Goal: Task Accomplishment & Management: Complete application form

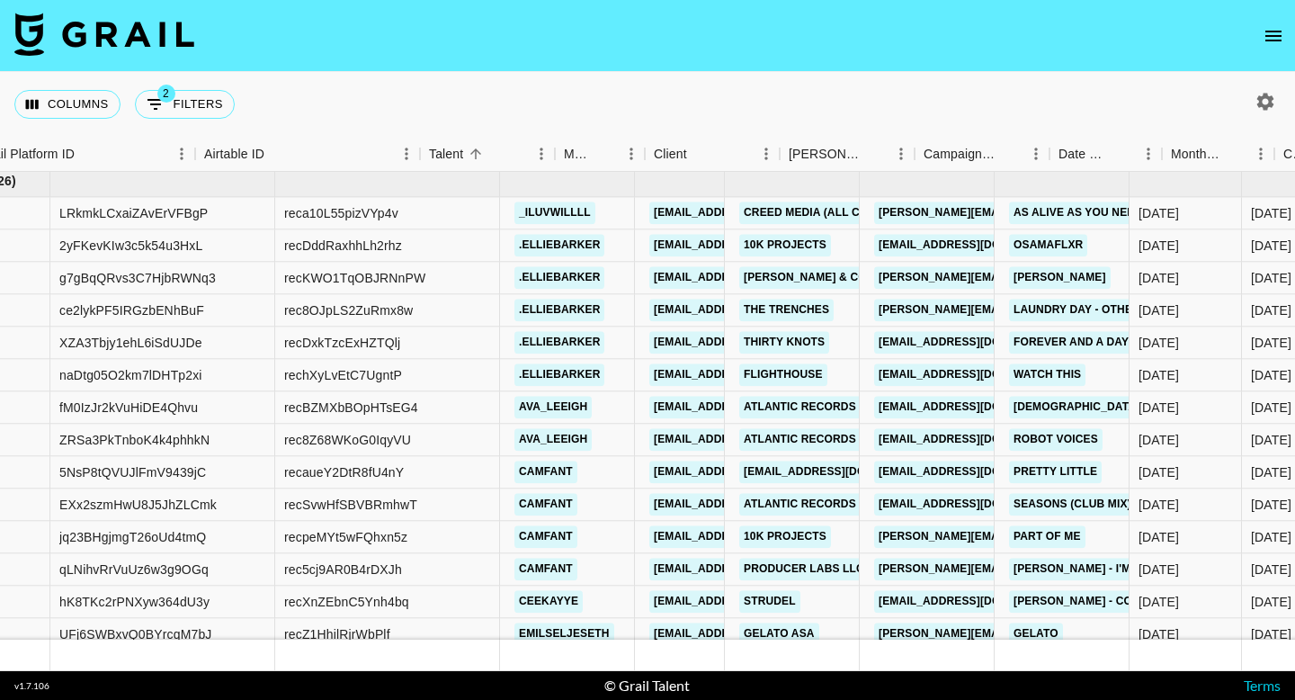
scroll to position [8961, 207]
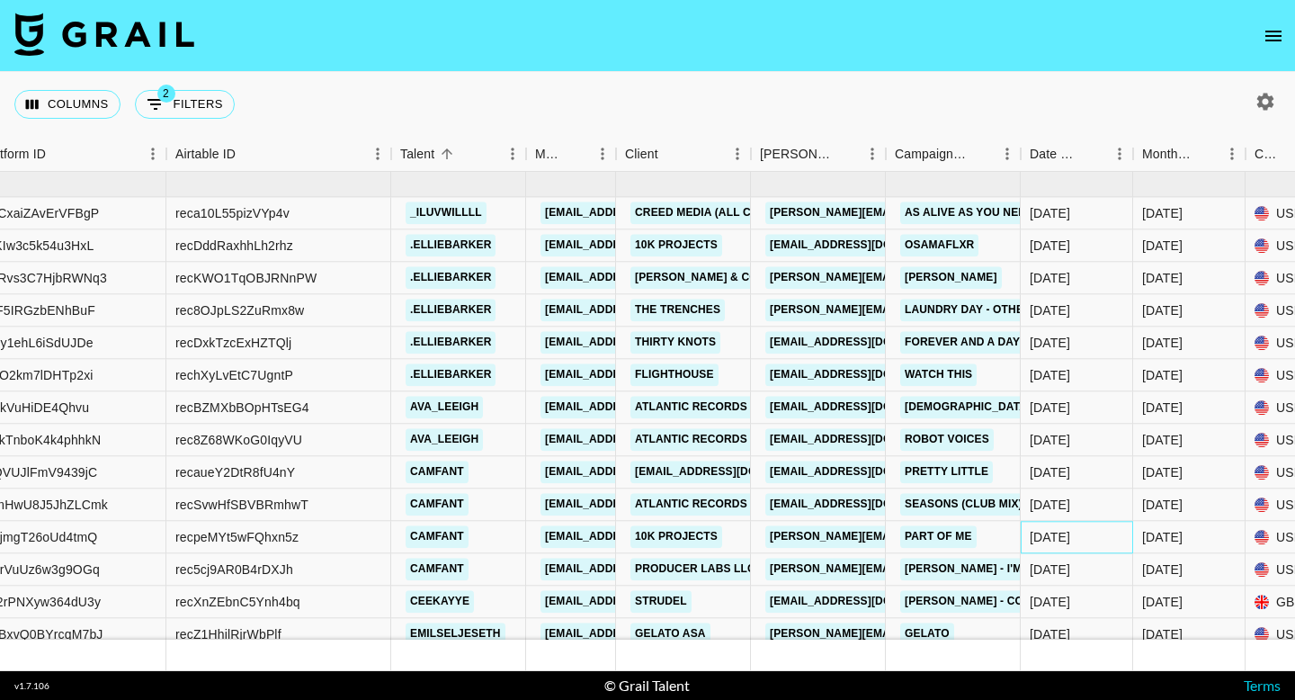
click at [1055, 531] on div "[DATE]" at bounding box center [1050, 537] width 40 height 18
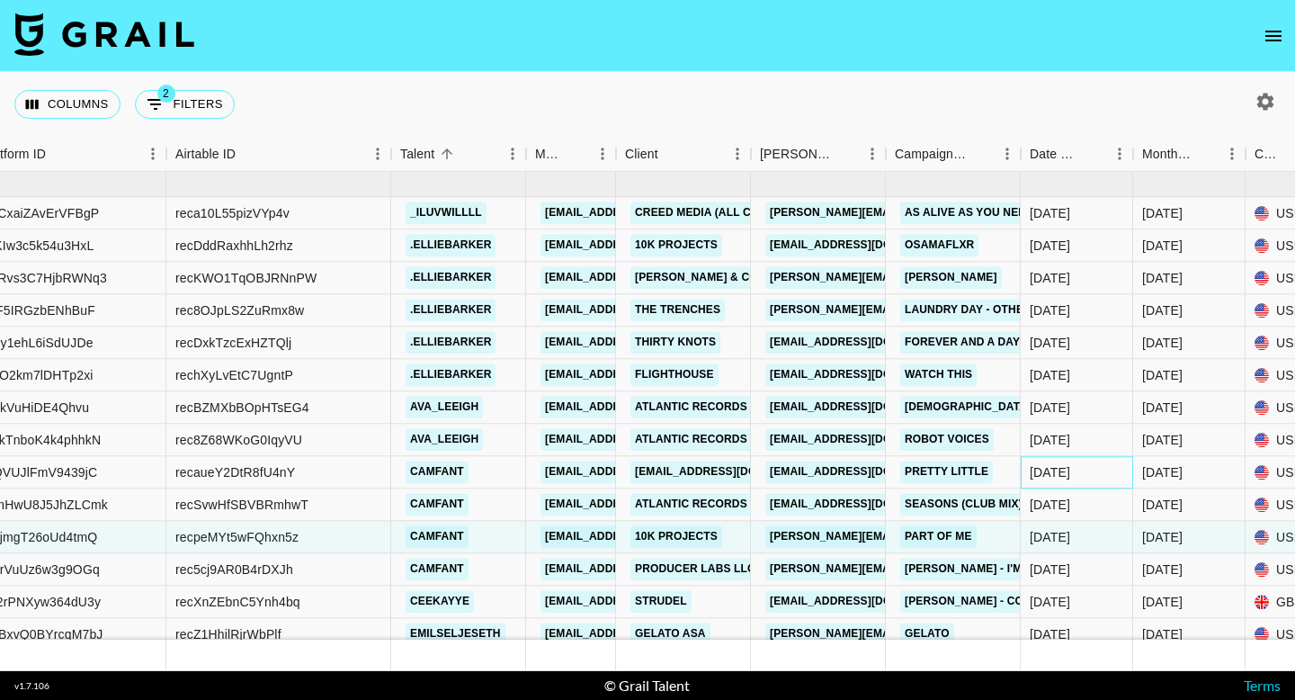
click at [1061, 478] on div "[DATE]" at bounding box center [1050, 472] width 40 height 18
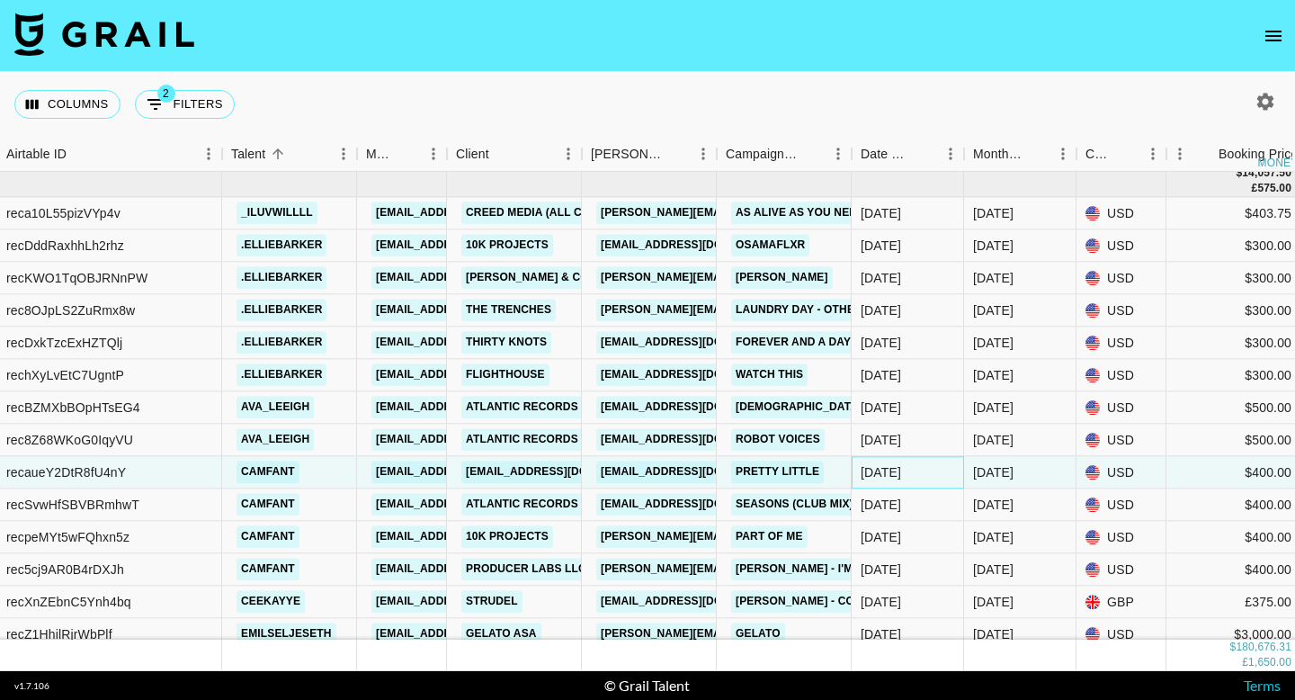
scroll to position [8961, 389]
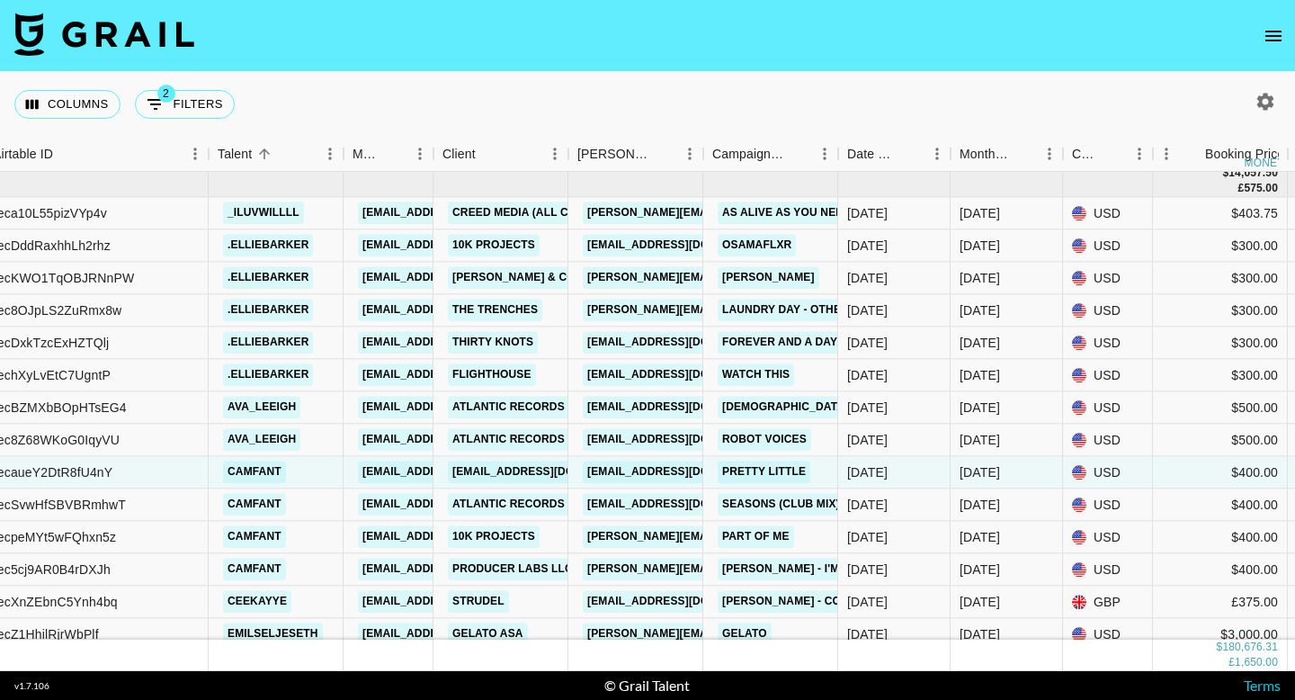
click at [1264, 38] on icon "open drawer" at bounding box center [1274, 36] width 22 height 22
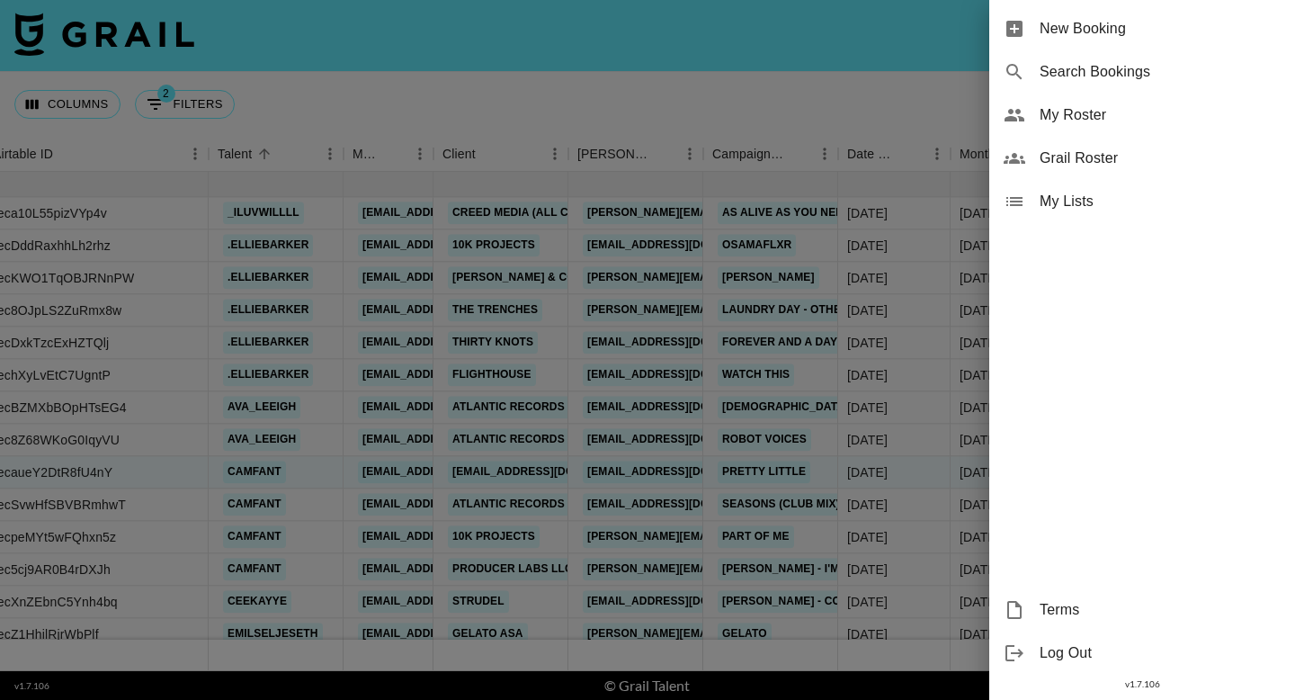
click at [1189, 40] on div "New Booking" at bounding box center [1142, 28] width 306 height 43
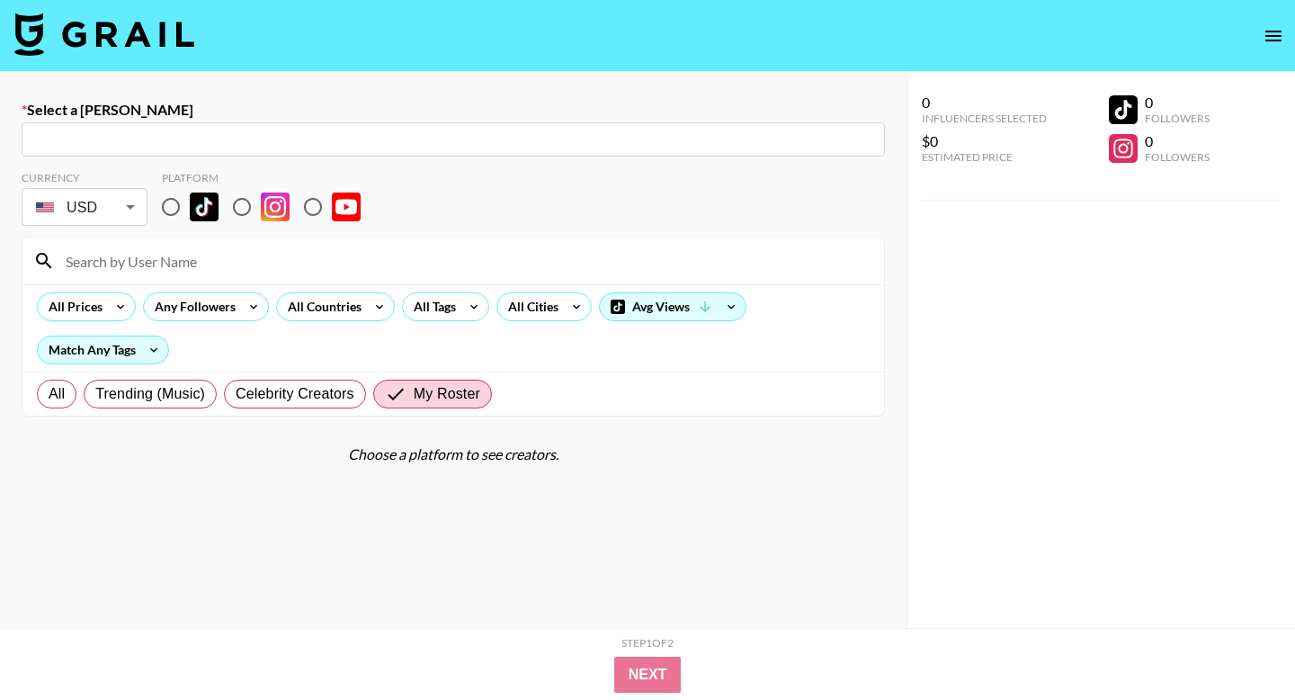
click at [425, 130] on input "text" at bounding box center [453, 140] width 842 height 21
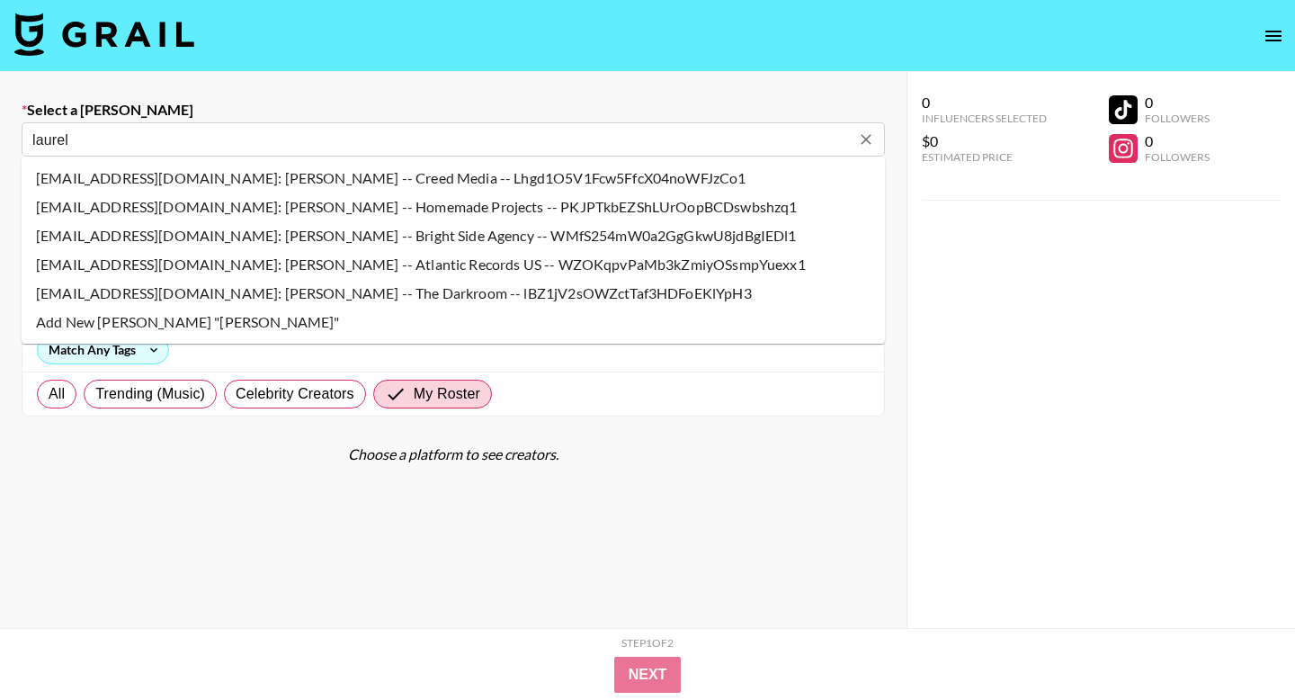
type input "[EMAIL_ADDRESS][DOMAIN_NAME]: [PERSON_NAME] -- Atlantic Records US -- WZOKqpvPa…"
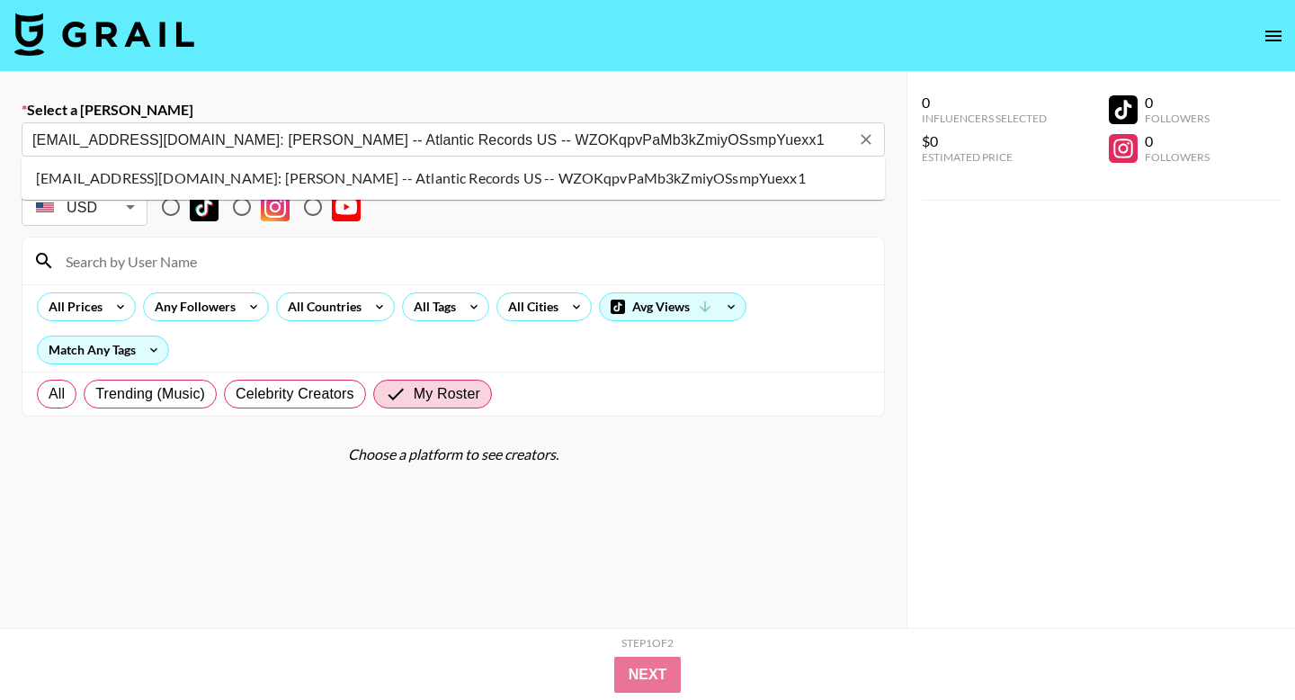
click at [111, 174] on li "[EMAIL_ADDRESS][DOMAIN_NAME]: [PERSON_NAME] -- Atlantic Records US -- WZOKqpvPa…" at bounding box center [453, 178] width 863 height 29
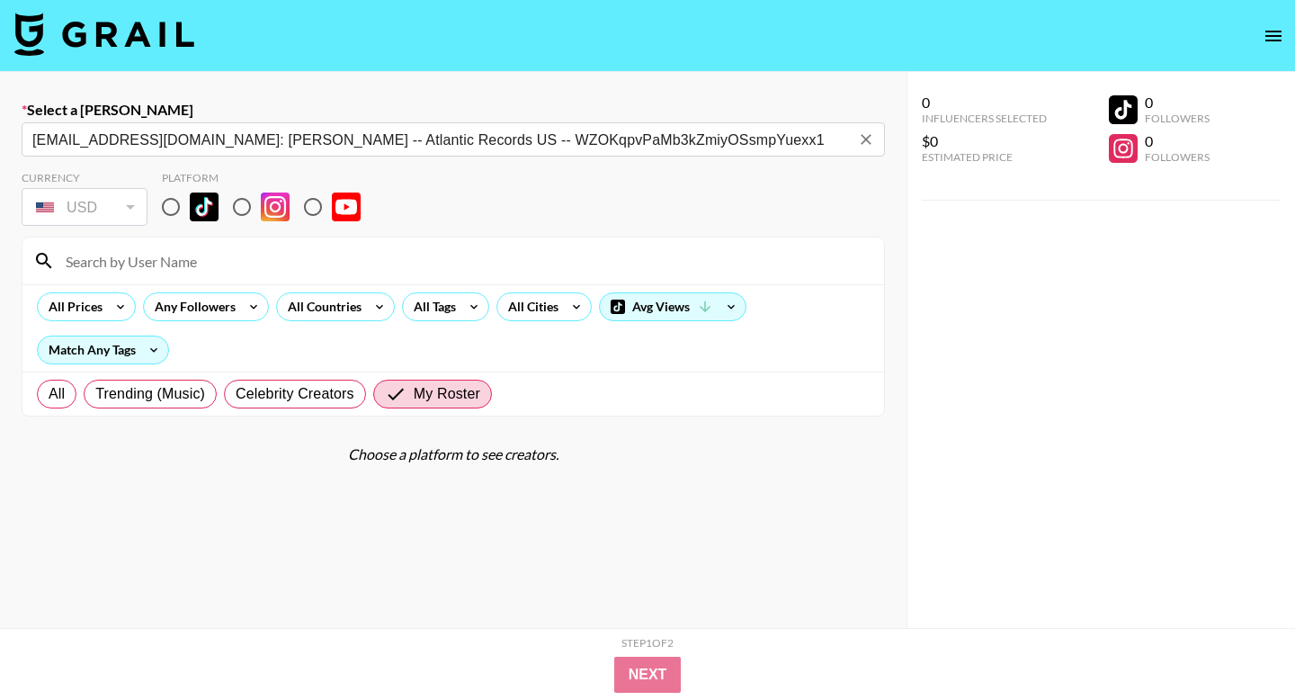
click at [165, 202] on input "radio" at bounding box center [171, 207] width 38 height 38
radio input "true"
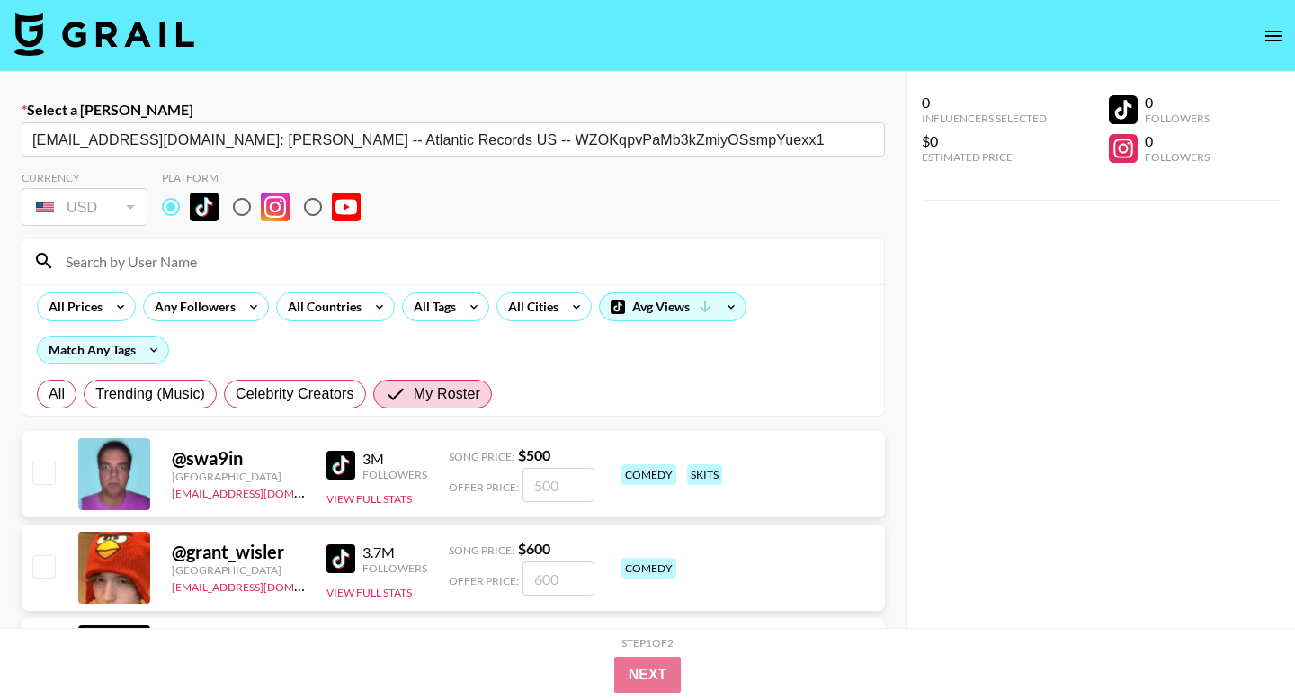
click at [178, 252] on input at bounding box center [464, 260] width 818 height 29
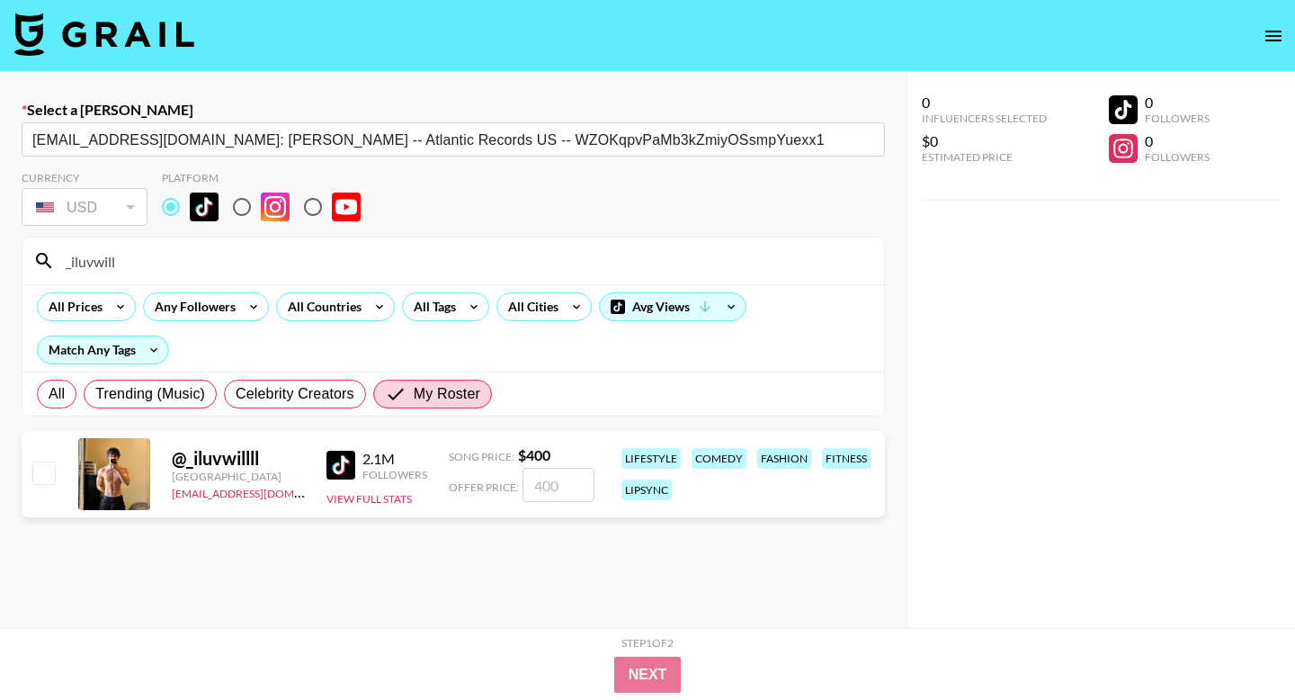
type input "_iluvwill"
click at [547, 489] on input "number" at bounding box center [559, 485] width 72 height 34
checkbox input "true"
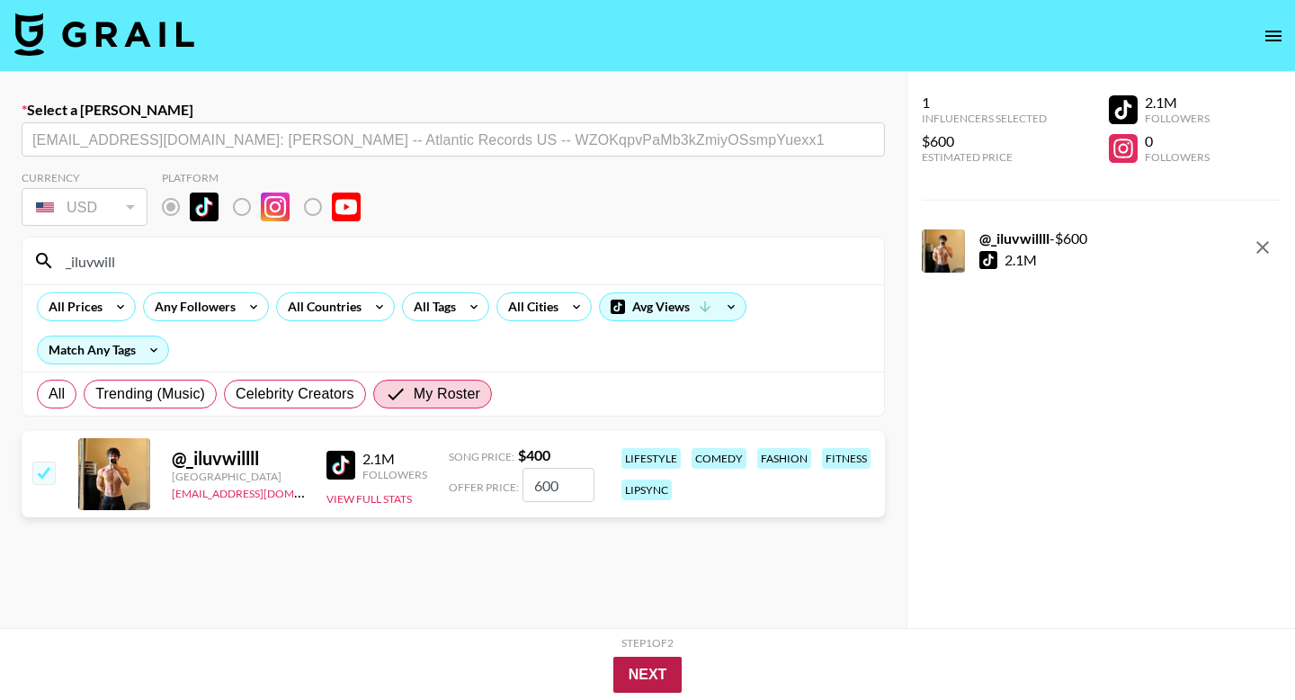
type input "600"
click at [652, 673] on button "Next" at bounding box center [647, 675] width 69 height 36
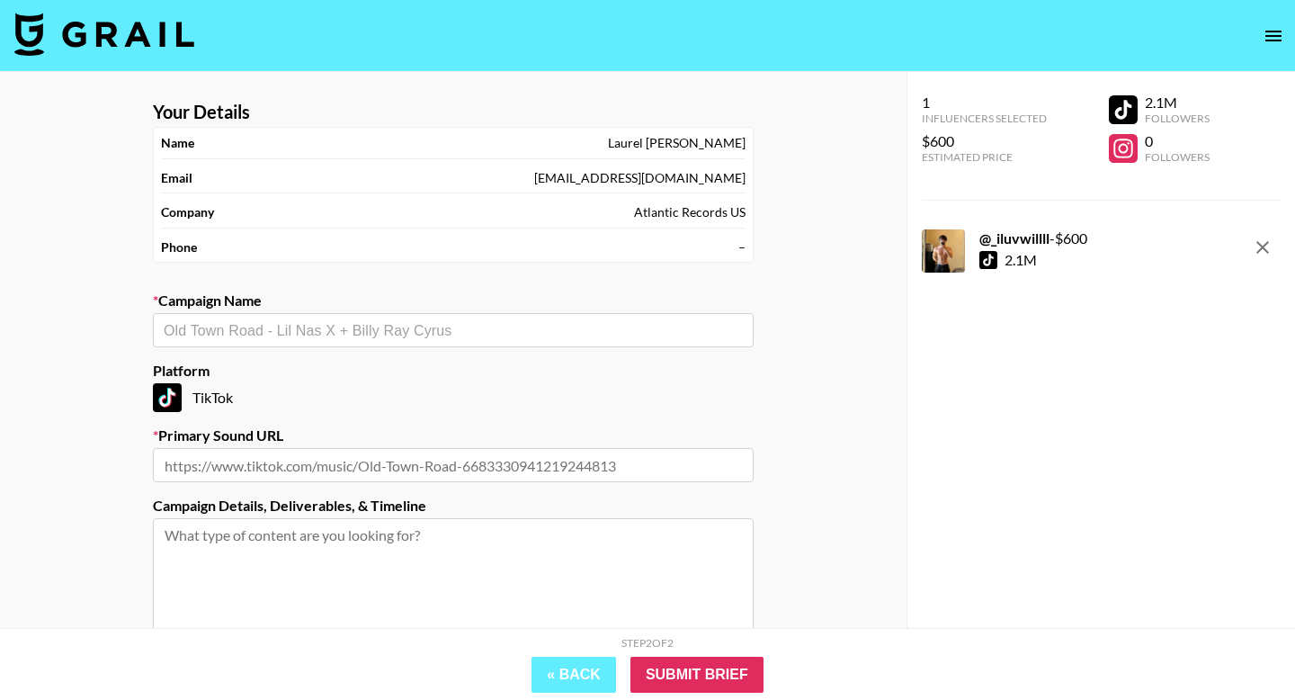
click at [255, 327] on input "text" at bounding box center [453, 330] width 579 height 21
click at [275, 363] on li "seasons (club mix)" at bounding box center [453, 368] width 601 height 29
type input "seasons (club mix)"
type input "[URL][DOMAIN_NAME]"
type textarea "TikTok --"
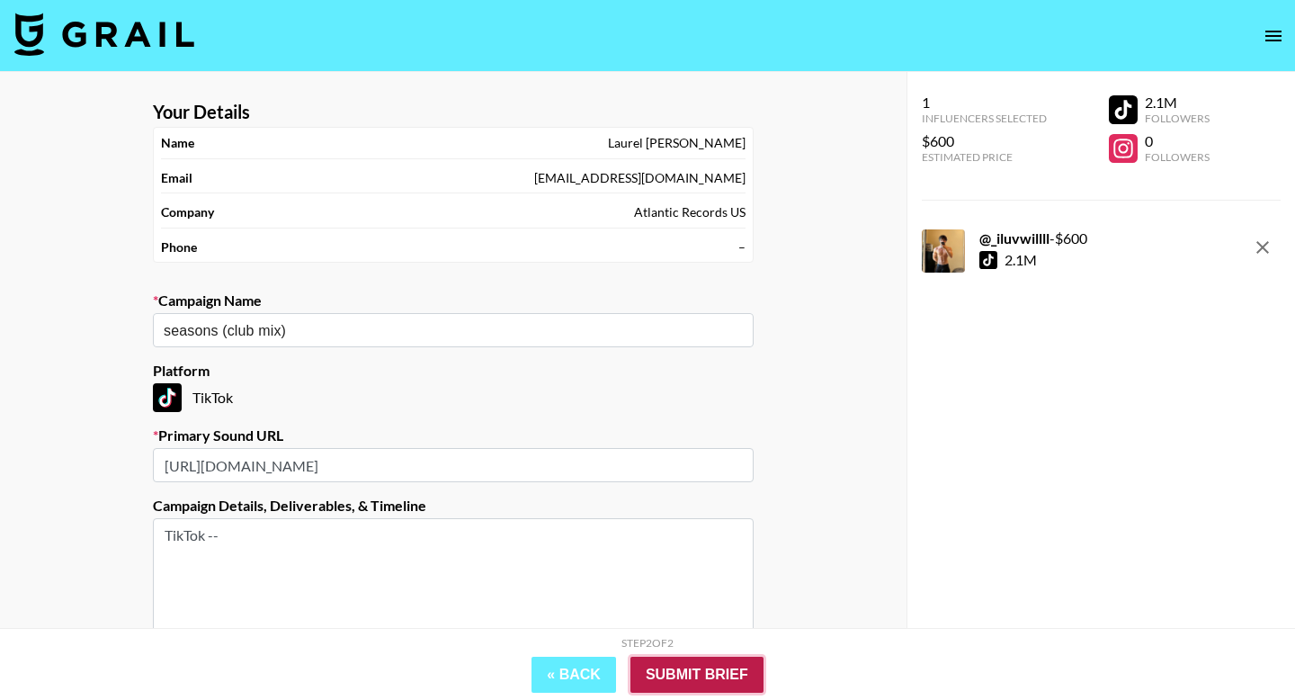
click at [681, 676] on input "Submit Brief" at bounding box center [696, 675] width 133 height 36
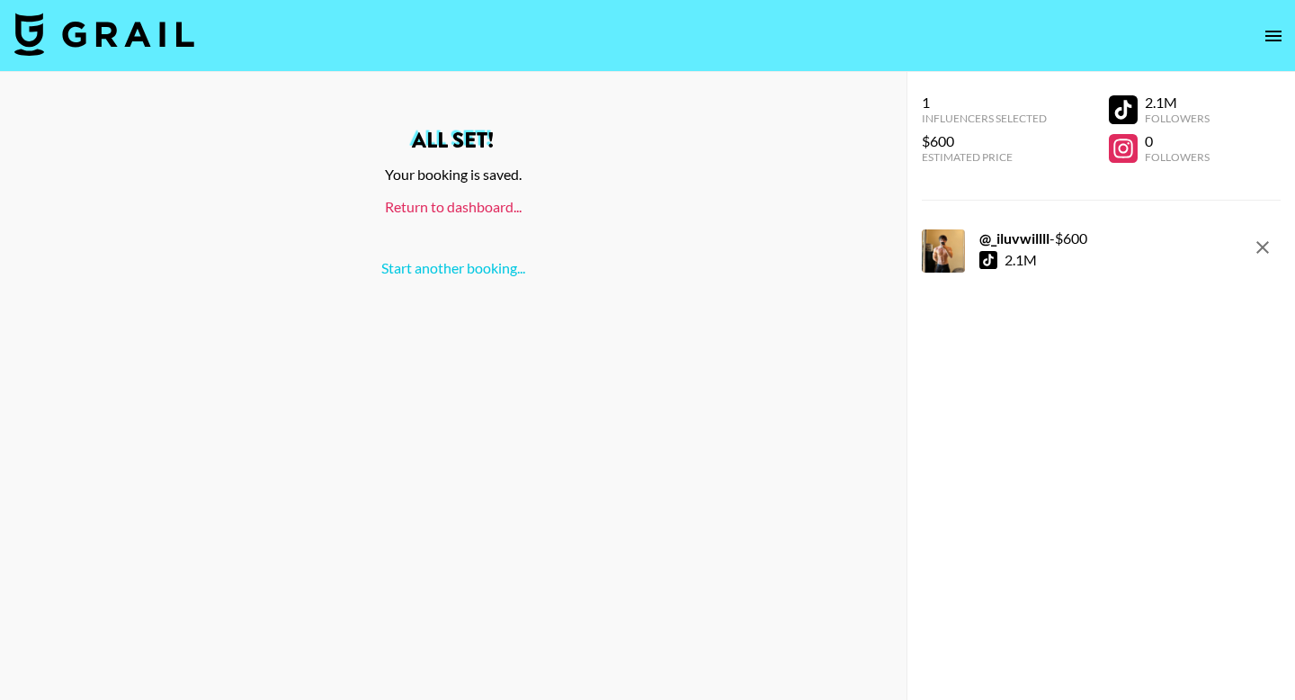
click at [445, 209] on link "Return to dashboard..." at bounding box center [453, 206] width 137 height 17
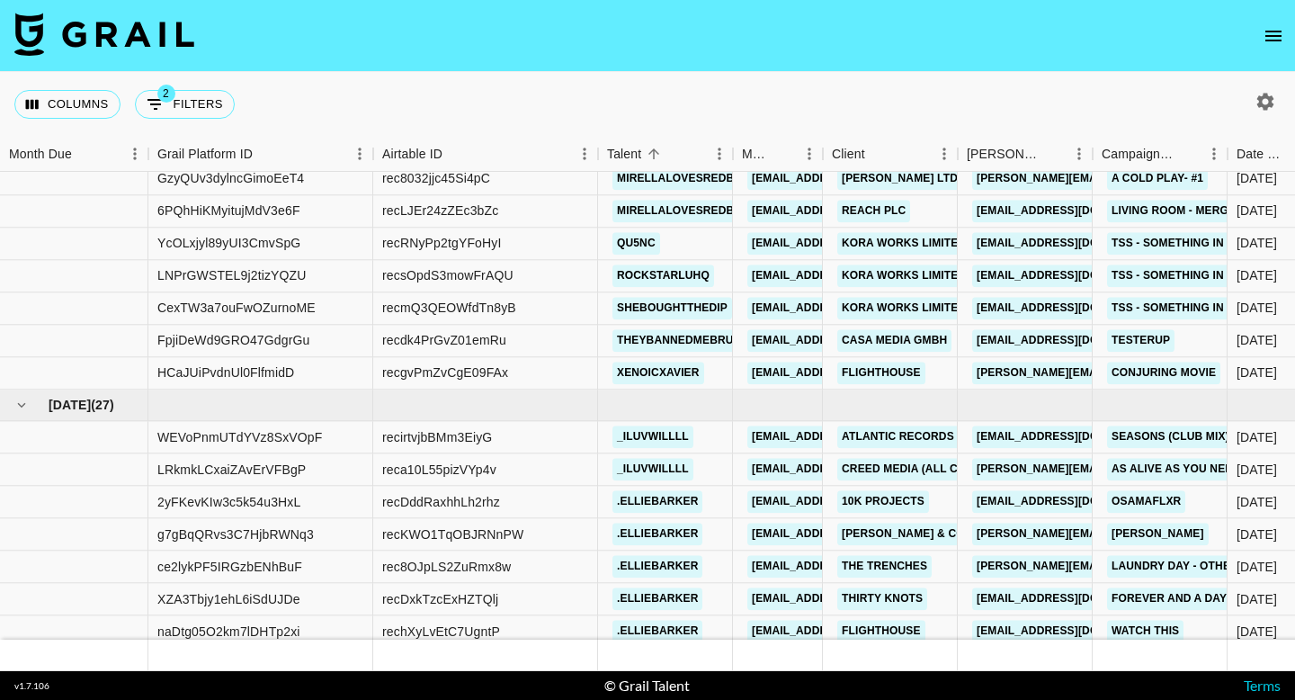
scroll to position [8836, 0]
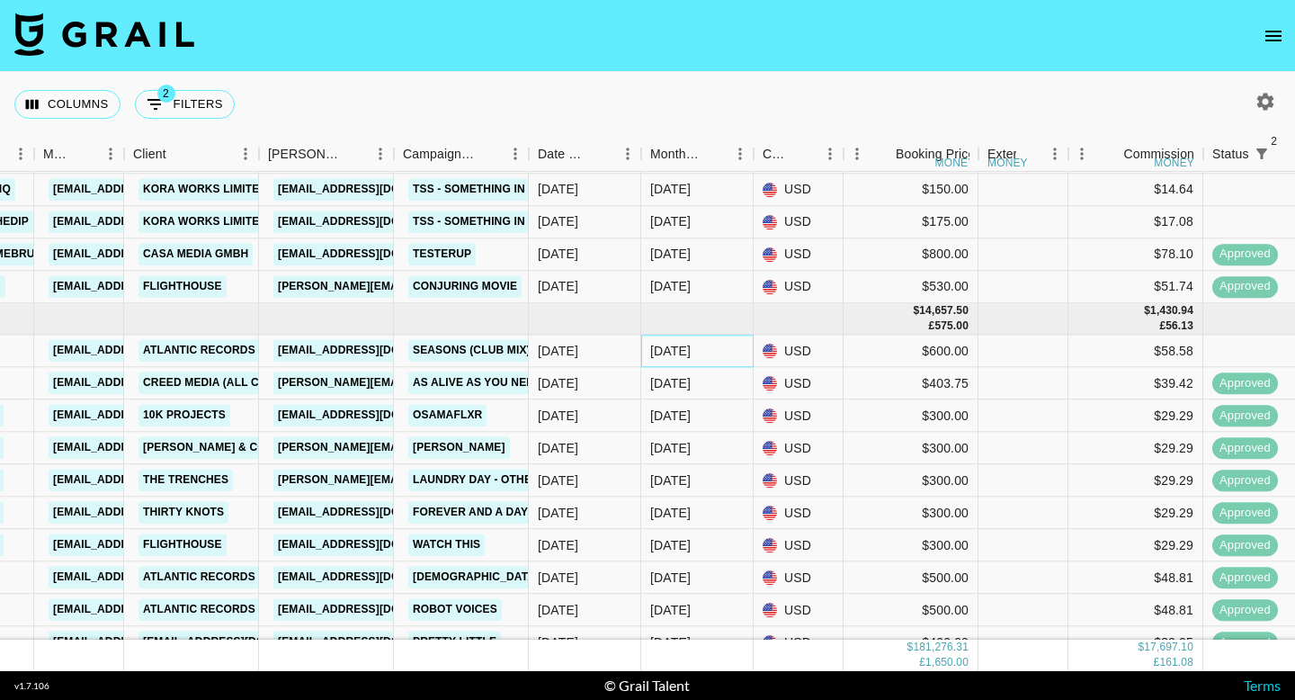
click at [737, 355] on div "[DATE]" at bounding box center [697, 351] width 112 height 32
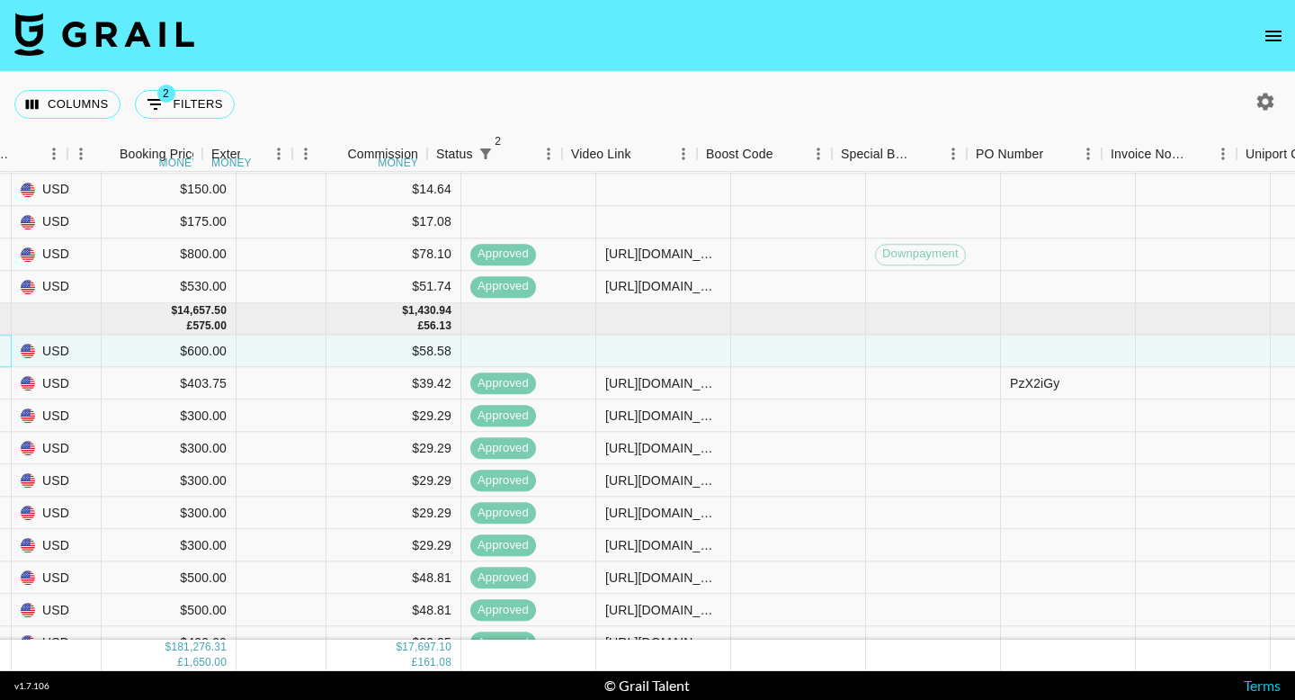
scroll to position [8836, 1845]
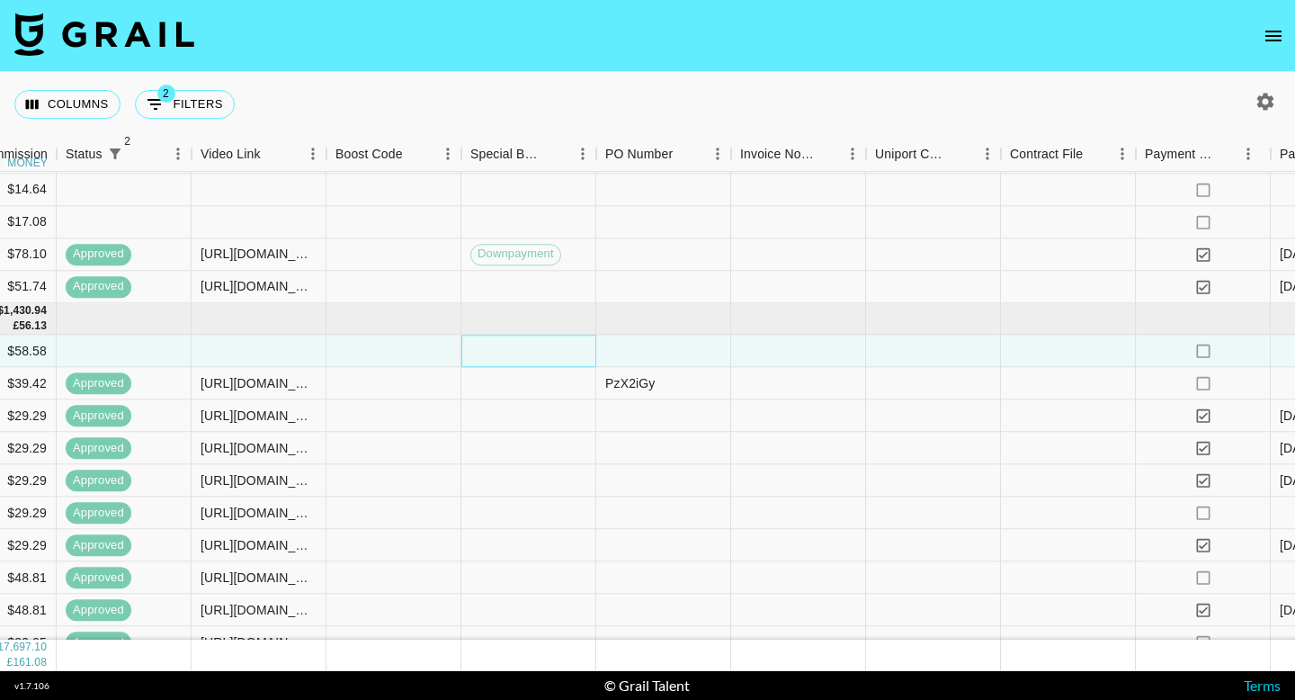
click at [506, 341] on div at bounding box center [528, 351] width 135 height 32
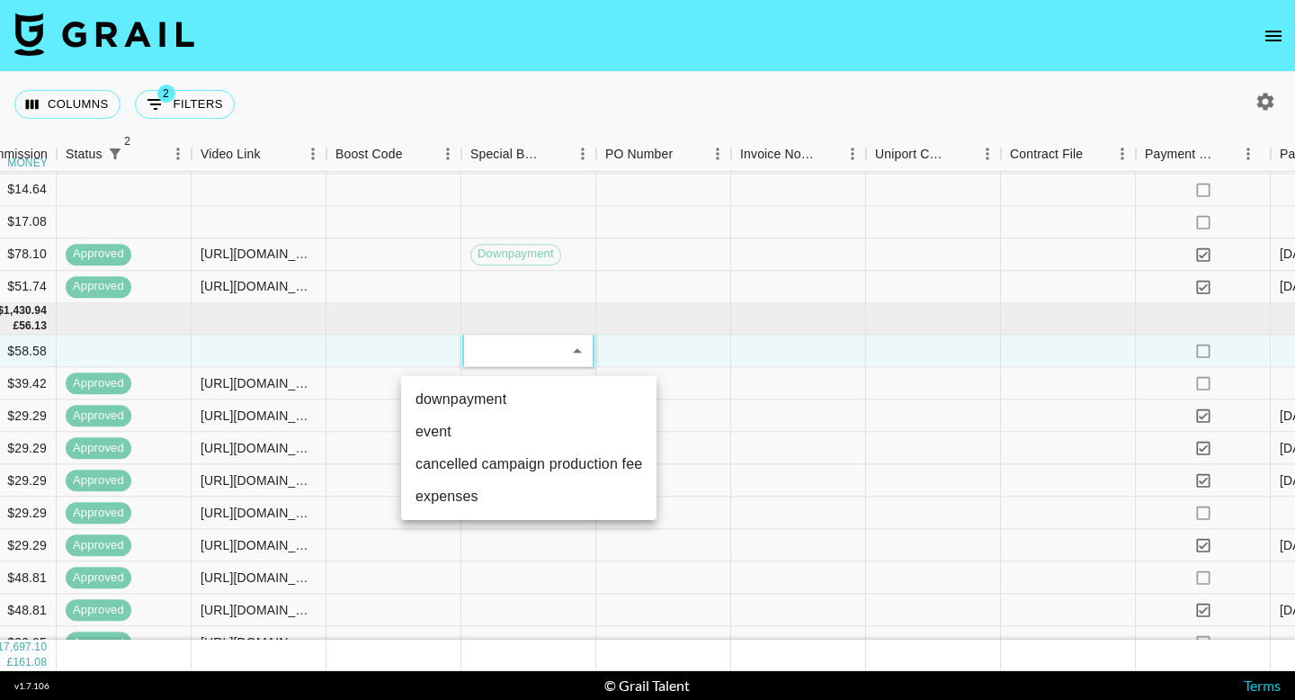
click at [506, 410] on li "downpayment" at bounding box center [528, 399] width 255 height 32
type input "downpayment"
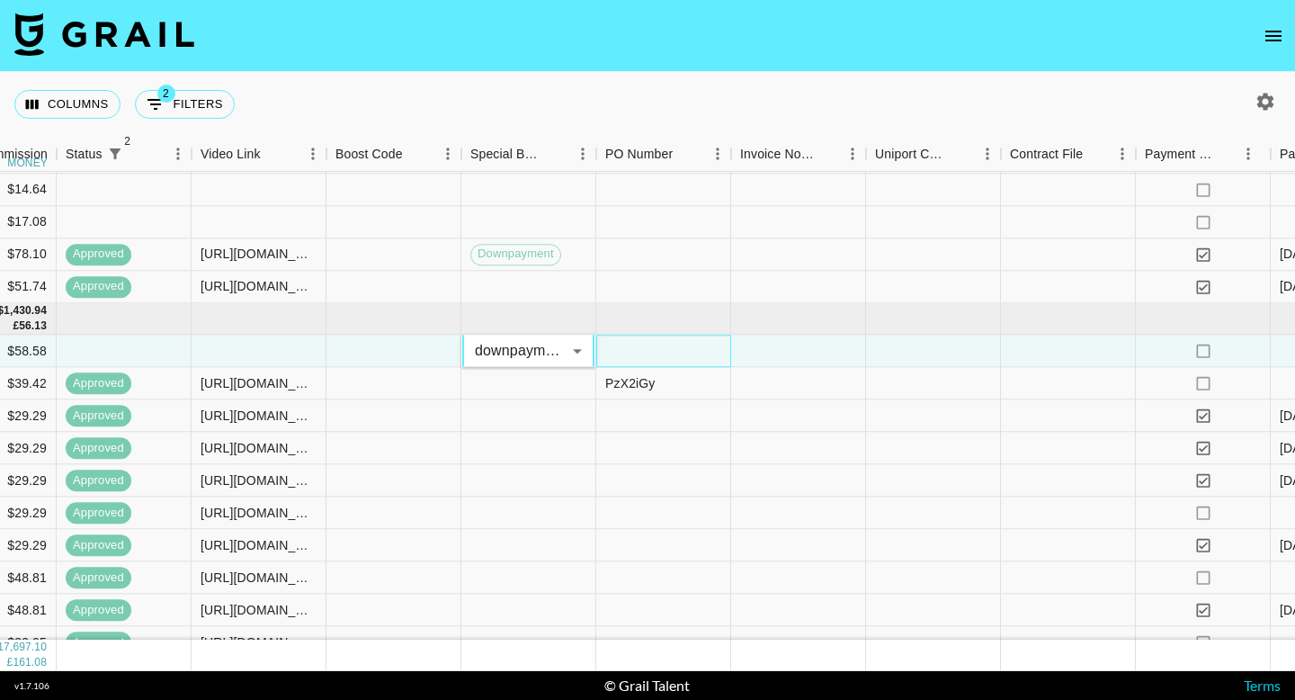
click at [728, 360] on div at bounding box center [663, 351] width 135 height 32
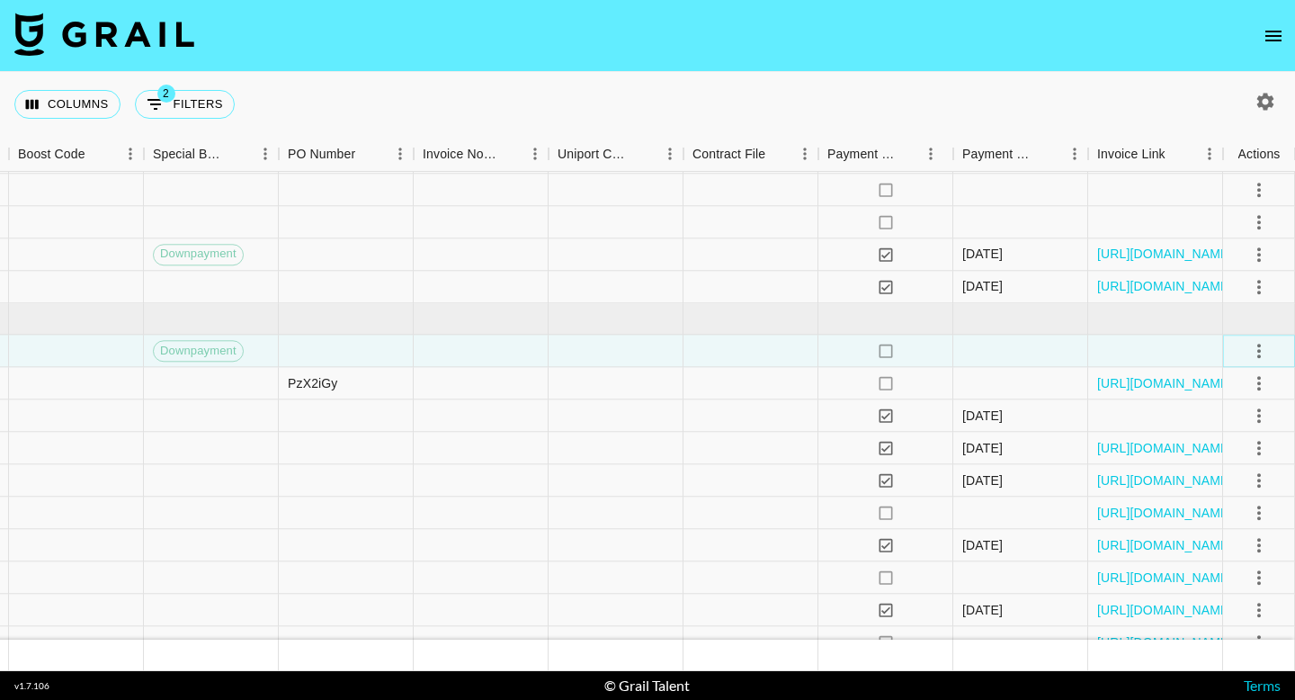
click at [1259, 344] on icon "select merge strategy" at bounding box center [1259, 351] width 22 height 22
click at [1235, 521] on div "Approve" at bounding box center [1220, 519] width 55 height 22
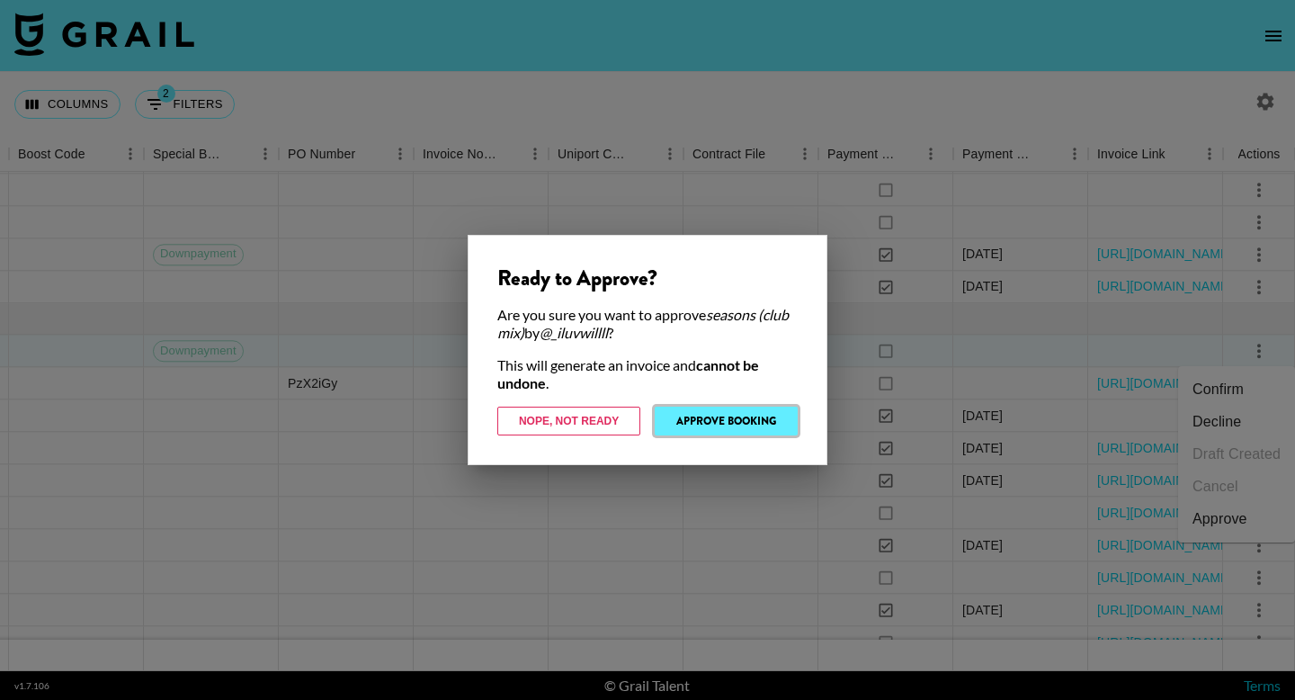
click at [756, 419] on button "Approve Booking" at bounding box center [726, 421] width 143 height 29
